Goal: Task Accomplishment & Management: Complete application form

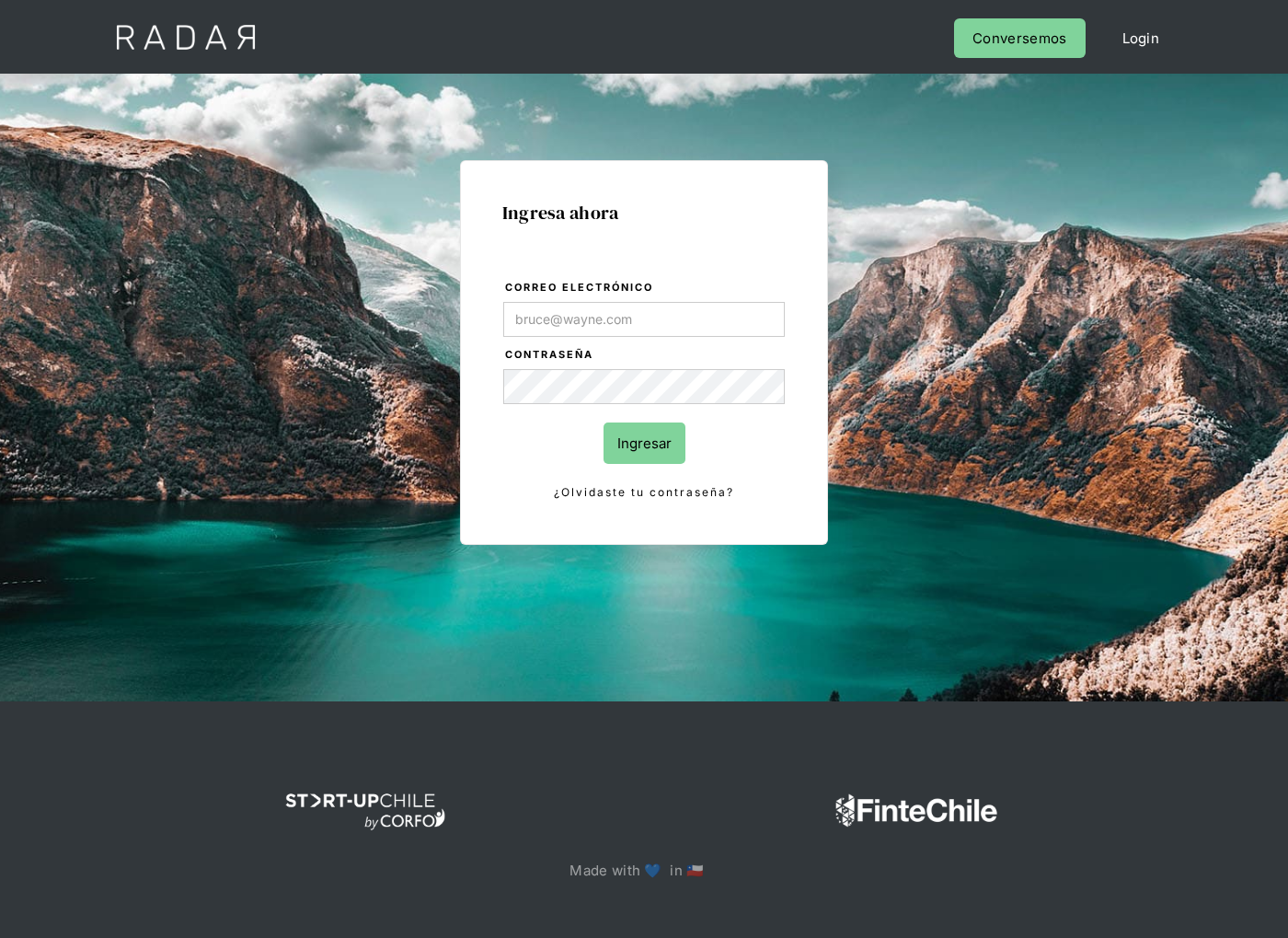
click at [1033, 43] on link "Conversemos" at bounding box center [1019, 38] width 130 height 40
click at [1141, 31] on link "Login" at bounding box center [1141, 38] width 74 height 40
click at [535, 300] on form "Correo electrónico Contraseña Ingresar ¿Olvidaste tu contraseña?" at bounding box center [644, 390] width 284 height 225
click at [548, 323] on input "Correo electrónico" at bounding box center [644, 320] width 283 height 35
click at [685, 256] on div "Ingresa ahora Correo electrónico Contraseña Ingresar ¿Olvidaste tu contraseña? …" at bounding box center [644, 353] width 369 height 384
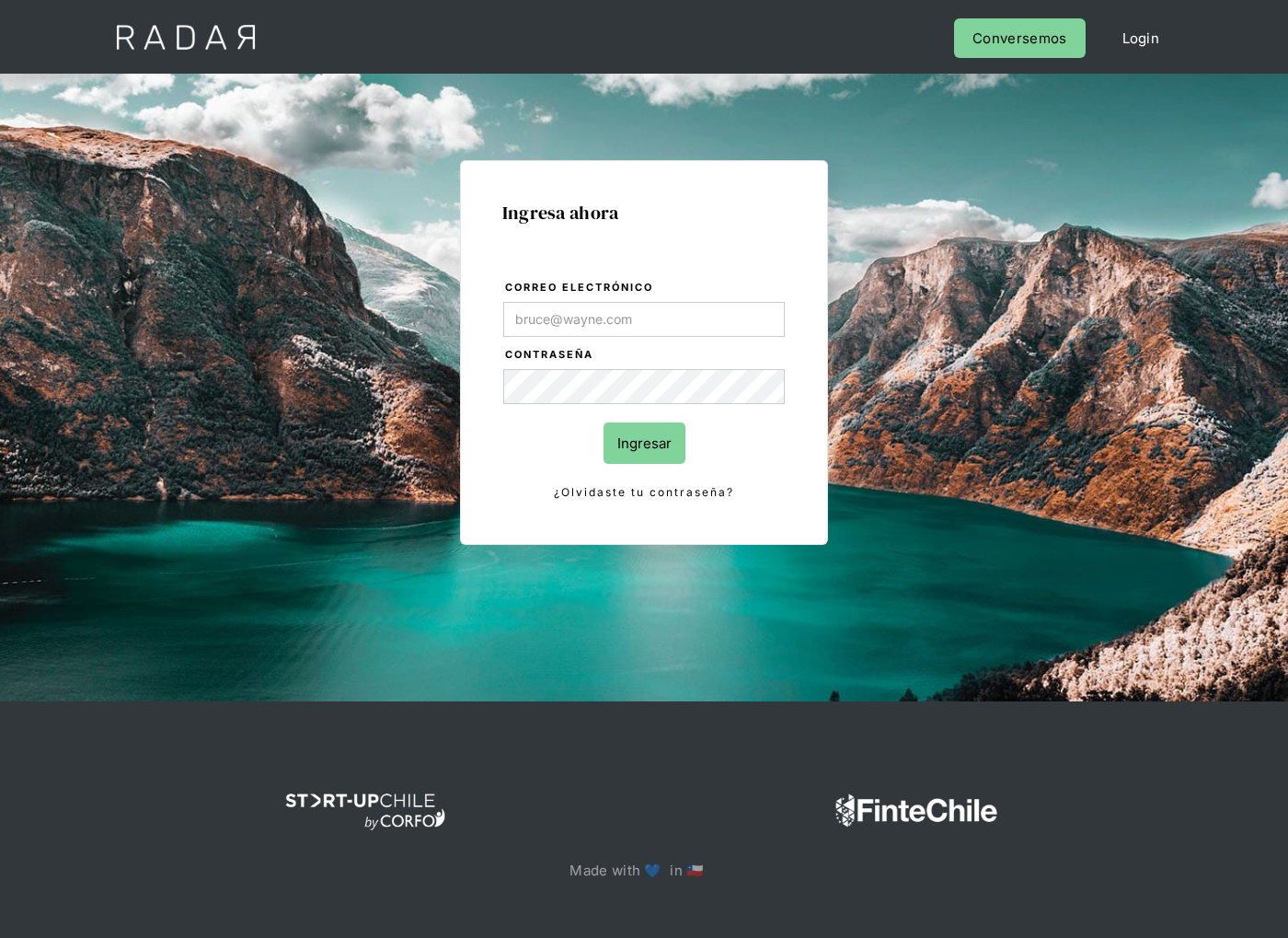
click at [416, 831] on img at bounding box center [366, 811] width 166 height 92
click at [413, 812] on img at bounding box center [366, 811] width 166 height 92
click at [144, 31] on img at bounding box center [185, 37] width 187 height 73
